Goal: Information Seeking & Learning: Check status

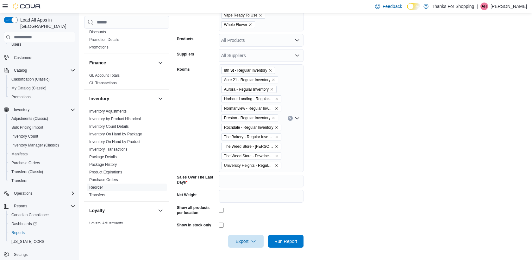
scroll to position [37, 0]
click at [105, 176] on span "Purchase Orders" at bounding box center [127, 180] width 80 height 8
click at [111, 180] on link "Purchase Orders" at bounding box center [103, 179] width 29 height 4
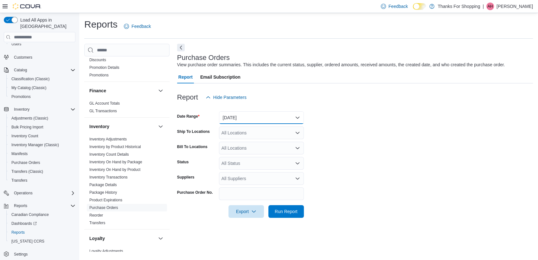
click at [263, 116] on button "[DATE]" at bounding box center [261, 117] width 85 height 13
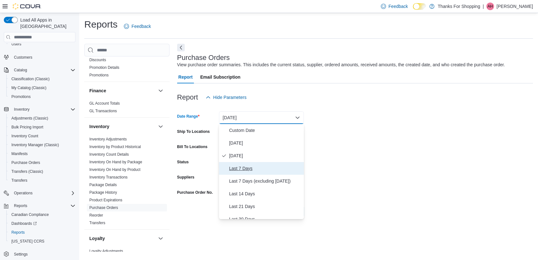
click at [239, 165] on span "Last 7 Days" at bounding box center [265, 168] width 72 height 8
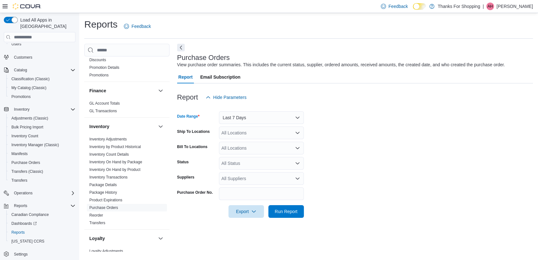
click at [294, 132] on div "All Locations" at bounding box center [261, 132] width 85 height 13
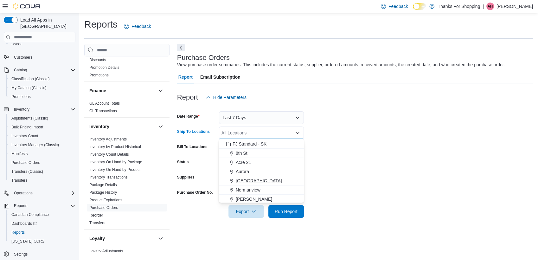
scroll to position [70, 0]
click at [253, 156] on span "FJ Standard - SK" at bounding box center [249, 156] width 34 height 6
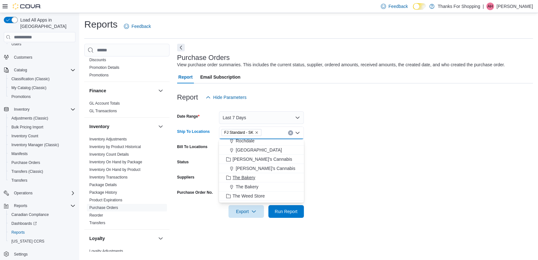
click at [243, 175] on span "The Bakery" at bounding box center [243, 177] width 23 height 6
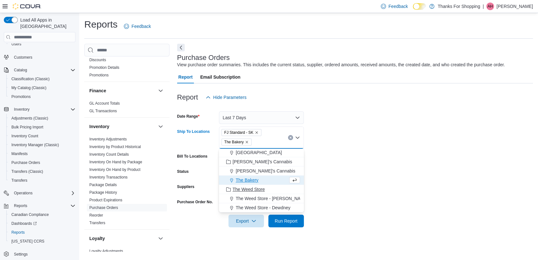
click at [255, 187] on span "The Weed Store" at bounding box center [248, 189] width 32 height 6
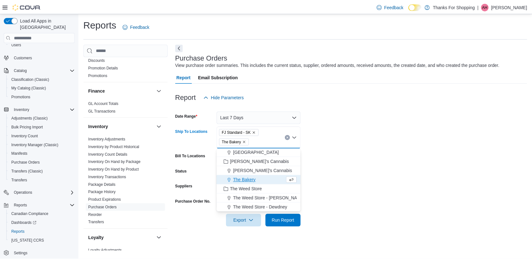
scroll to position [139, 0]
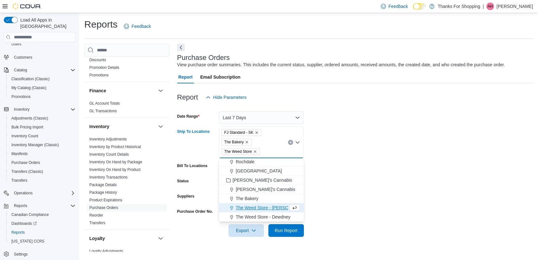
click at [453, 195] on form "Date Range Last 7 Days Ship To Locations FJ Standard - SK The Bakery The Weed S…" at bounding box center [355, 170] width 356 height 133
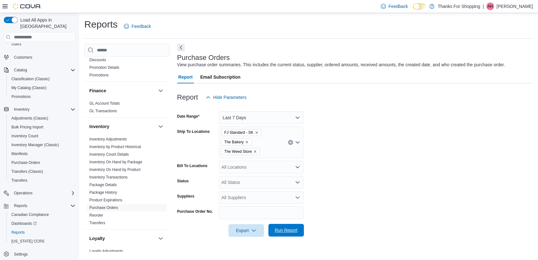
click at [271, 230] on button "Run Report" at bounding box center [285, 230] width 35 height 13
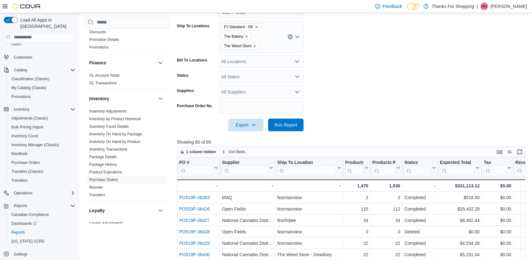
click at [418, 170] on input "search" at bounding box center [417, 171] width 26 height 10
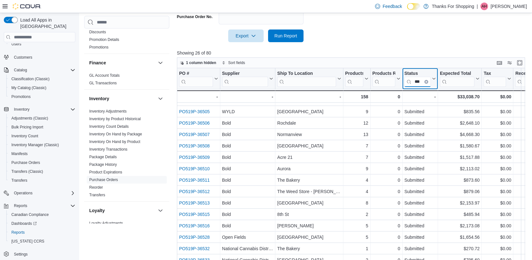
scroll to position [205, 0]
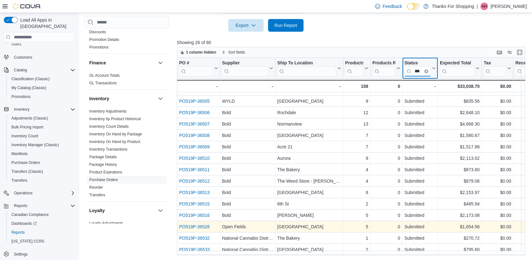
type input "***"
click at [199, 224] on link "PO519P-36528" at bounding box center [194, 226] width 31 height 5
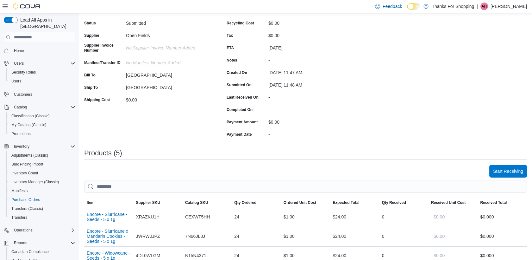
scroll to position [105, 0]
